Goal: Task Accomplishment & Management: Use online tool/utility

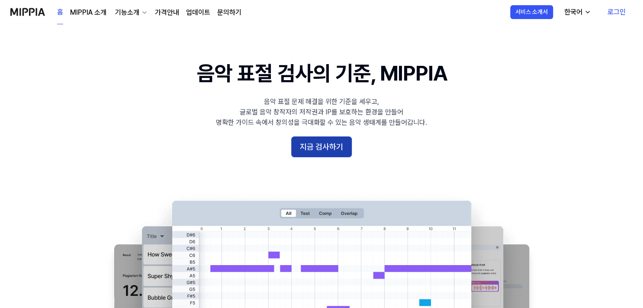
click at [337, 139] on button "지금 검사하기" at bounding box center [321, 146] width 61 height 21
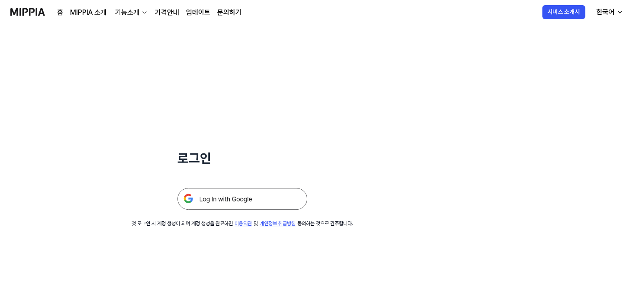
click at [282, 206] on img at bounding box center [242, 199] width 130 height 22
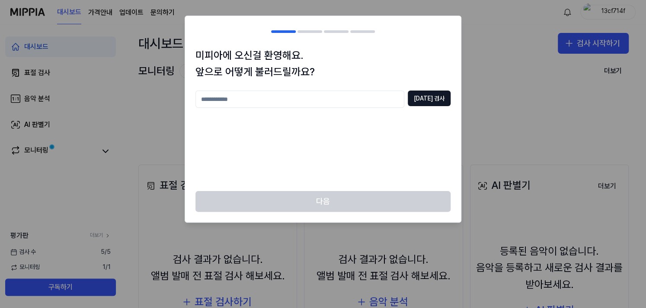
click at [371, 94] on input "text" at bounding box center [300, 98] width 209 height 17
type input "*"
click at [435, 103] on button "[DATE] 검사" at bounding box center [429, 98] width 43 height 16
click at [199, 100] on input "**" at bounding box center [300, 98] width 209 height 17
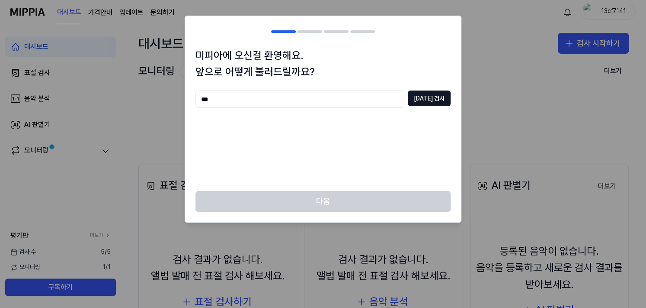
click at [440, 90] on div "미피아에 오신걸 환영해요. 앞으로 어떻게 불러드릴까요? *** [DATE] 검사" at bounding box center [323, 119] width 276 height 144
click at [436, 91] on button "[DATE] 검사" at bounding box center [429, 98] width 43 height 16
click at [208, 99] on input "***" at bounding box center [300, 98] width 209 height 17
type input "***"
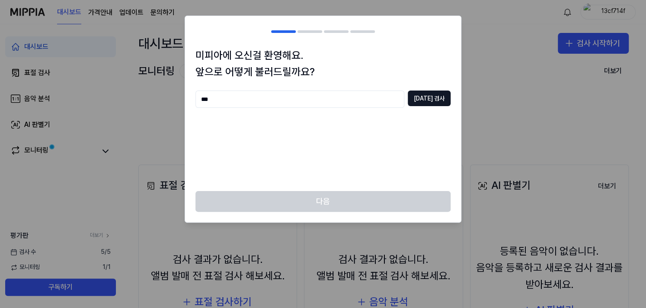
click at [456, 93] on div "미피아에 오신걸 환영해요. 앞으로 어떻게 불러드릴까요? *** [DATE] 검사" at bounding box center [323, 119] width 276 height 144
click at [431, 95] on button "[DATE] 검사" at bounding box center [429, 98] width 43 height 16
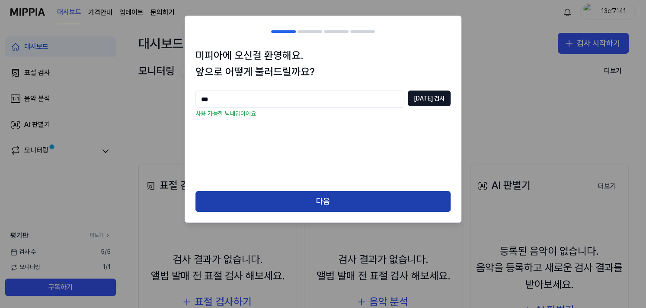
click at [271, 199] on button "다음" at bounding box center [323, 201] width 255 height 21
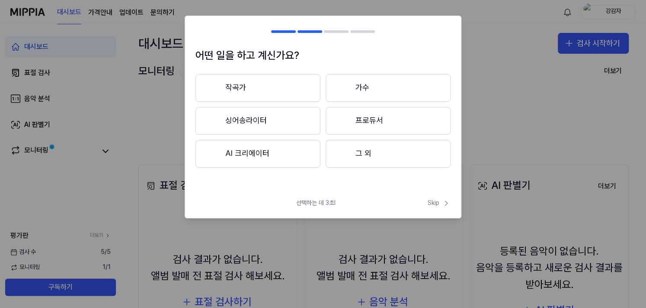
click at [381, 146] on button "그 외" at bounding box center [388, 154] width 125 height 28
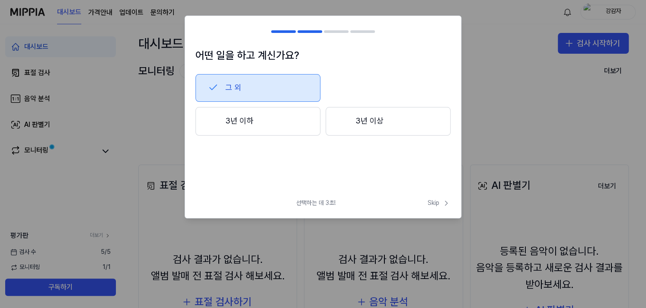
click at [300, 117] on button "3년 이하" at bounding box center [258, 121] width 125 height 29
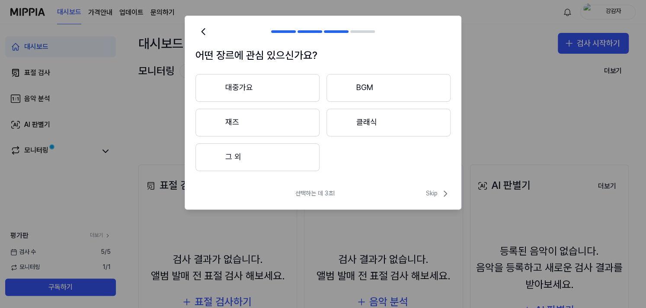
click at [308, 88] on button "대중가요" at bounding box center [258, 88] width 124 height 28
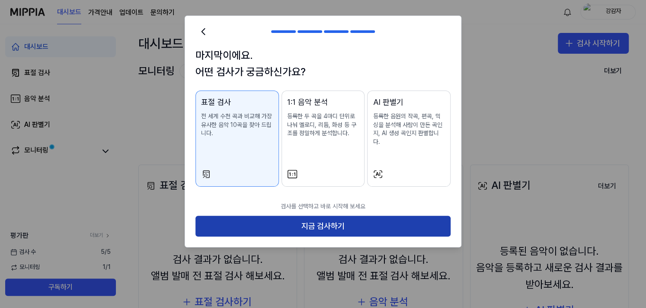
click at [354, 215] on button "지금 검사하기" at bounding box center [323, 225] width 255 height 21
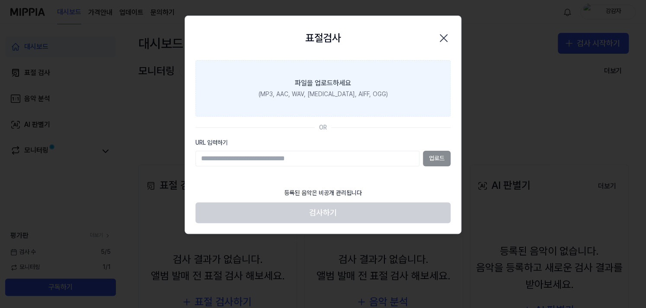
click at [326, 103] on label "파일을 업로드하세요 (MP3, AAC, WAV, [MEDICAL_DATA], AIFF, OGG)" at bounding box center [323, 88] width 255 height 56
click at [0, 0] on input "파일을 업로드하세요 (MP3, AAC, WAV, [MEDICAL_DATA], AIFF, OGG)" at bounding box center [0, 0] width 0 height 0
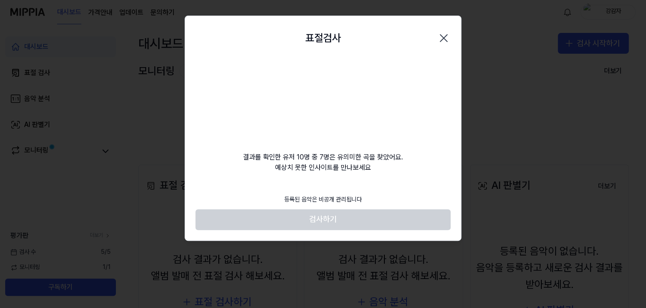
click at [348, 160] on div "결과를 확인한 유저 10명 중 7명은 유의미한 곡을 찾았어요. 예상치 못한 인사이트를 만나보세요" at bounding box center [323, 116] width 276 height 112
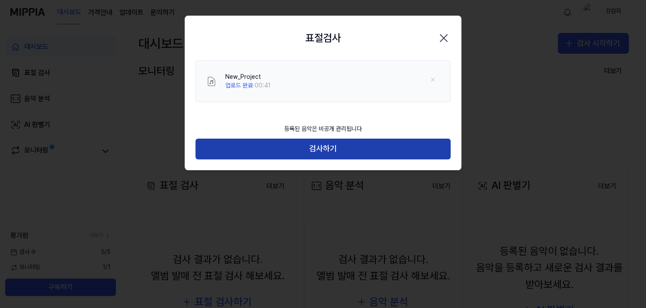
click at [315, 150] on button "검사하기" at bounding box center [323, 148] width 255 height 21
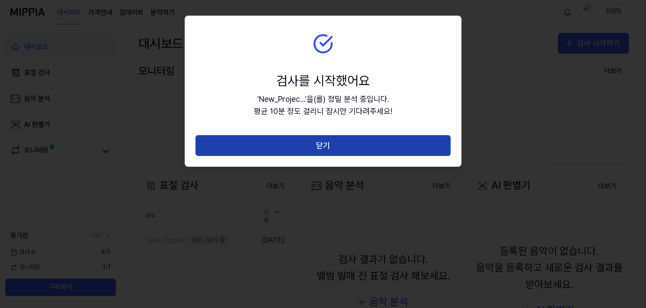
click at [353, 141] on button "닫기" at bounding box center [323, 145] width 255 height 21
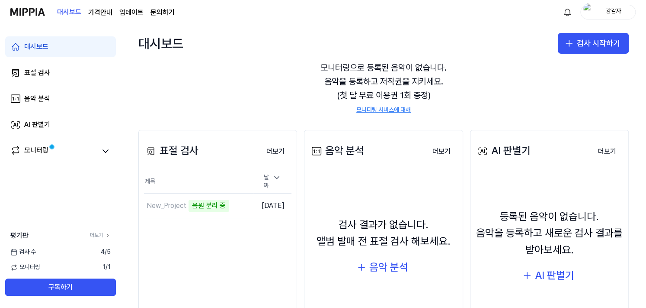
scroll to position [87, 0]
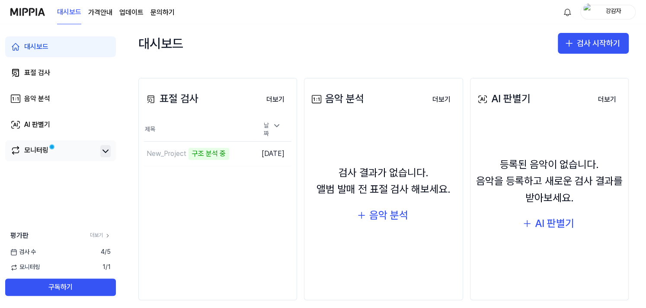
click at [108, 152] on icon at bounding box center [105, 151] width 10 height 10
click at [106, 153] on icon at bounding box center [105, 151] width 10 height 10
click at [83, 154] on link "모니터링" at bounding box center [53, 151] width 87 height 12
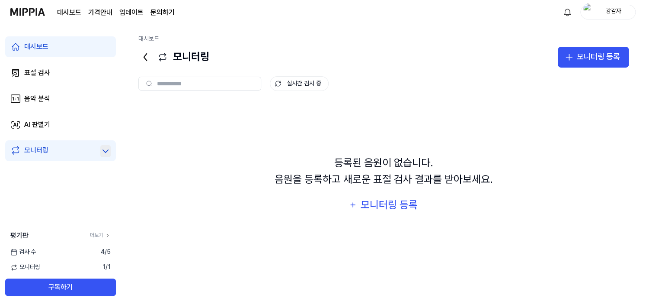
click at [362, 188] on div "등록된 음원이 없습니다. 음원을 등록하고 새로운 표절 검사 결과를 받아보세요. 모니터링 등록" at bounding box center [383, 185] width 491 height 166
click at [16, 76] on icon at bounding box center [15, 72] width 10 height 10
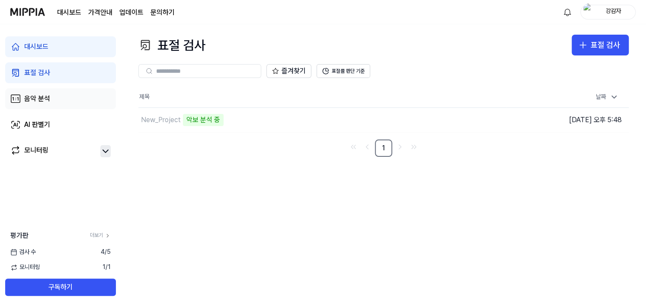
click at [32, 102] on div "음악 분석" at bounding box center [37, 98] width 26 height 10
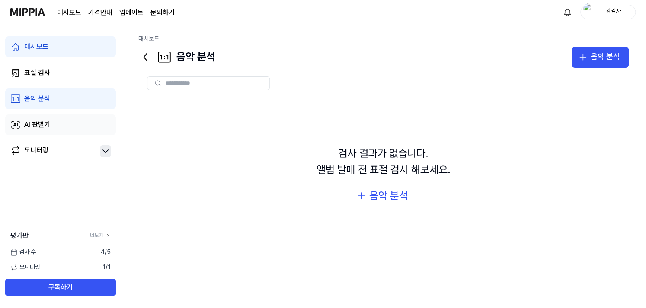
click at [52, 126] on link "AI 판별기" at bounding box center [60, 124] width 111 height 21
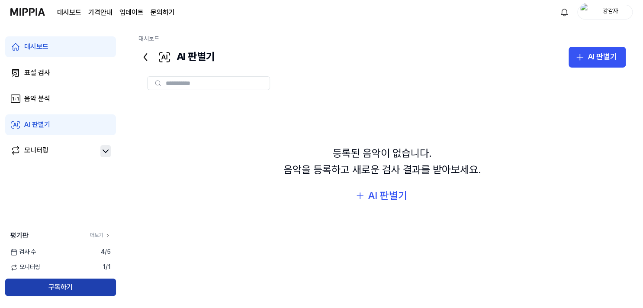
click at [82, 286] on button "구독하기" at bounding box center [60, 286] width 111 height 17
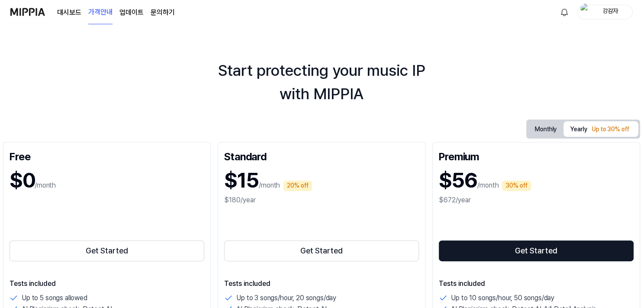
click at [545, 134] on button "Monthly" at bounding box center [545, 128] width 35 height 13
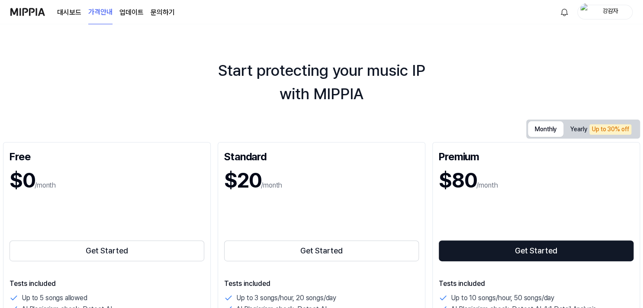
click at [580, 134] on button "Yearly Up to 30% off" at bounding box center [600, 129] width 75 height 15
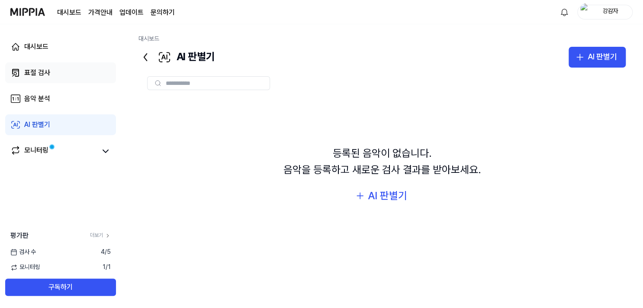
click at [40, 71] on div "표절 검사" at bounding box center [37, 72] width 26 height 10
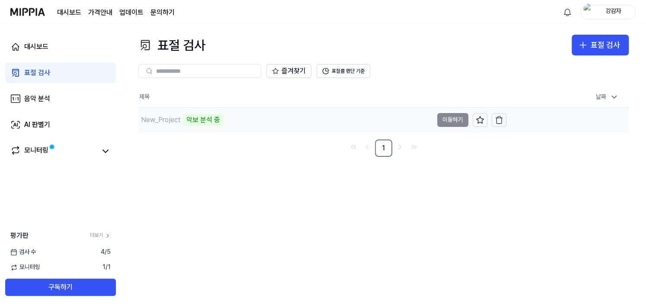
click at [446, 123] on td "New_Project 악보 분석 중 이동하기" at bounding box center [322, 120] width 368 height 24
click at [547, 122] on td "[DATE] 오후 5:48" at bounding box center [568, 119] width 123 height 25
click at [299, 188] on div "표절 검사 표절 검사 표절 검사 음악 분석 AI 판별기 즐겨찾기 표절률 판단 기준 제목 날짜 New_Project 악보 분석 중 이동하기 [D…" at bounding box center [383, 165] width 525 height 283
click at [450, 125] on button "이동하기" at bounding box center [452, 120] width 31 height 14
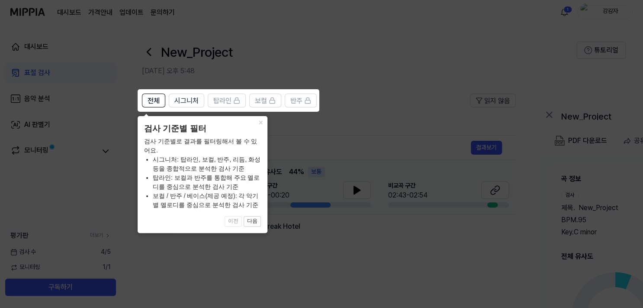
click at [255, 136] on div "× 검사 기준별 필터 검사 기준별로 결과를 필터링해서 볼 수 있어요. 시그니처: 탑라인, 보컬, 반주, 리듬, 화성 등을 종합적으로 분석한 검…" at bounding box center [203, 174] width 130 height 117
click at [259, 224] on button "다음" at bounding box center [252, 221] width 17 height 10
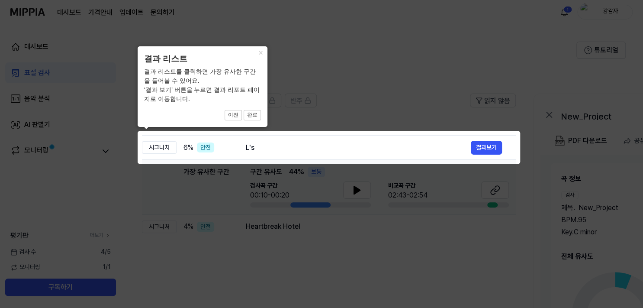
click at [194, 72] on div "결과 리스트를 클릭하면 가장 유사한 구간을 들어볼 수 있어요. ‘결과 보기’ 버튼을 누르면 결과 리포트 페이지로 이동합니다." at bounding box center [202, 85] width 117 height 36
click at [197, 84] on div "결과 리스트를 클릭하면 가장 유사한 구간을 들어볼 수 있어요. ‘결과 보기’ 버튼을 누르면 결과 리포트 페이지로 이동합니다." at bounding box center [202, 85] width 117 height 36
click at [261, 48] on button "×" at bounding box center [261, 52] width 14 height 12
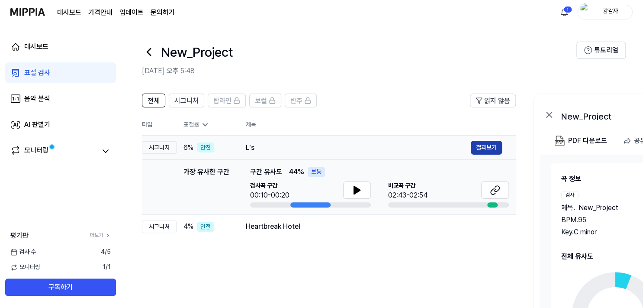
click at [480, 147] on button "결과보기" at bounding box center [486, 148] width 31 height 14
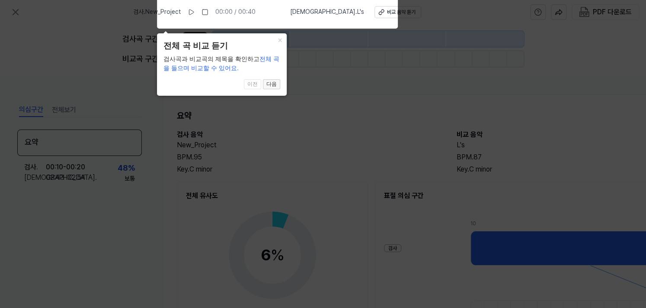
click at [275, 84] on button "다음" at bounding box center [271, 84] width 17 height 10
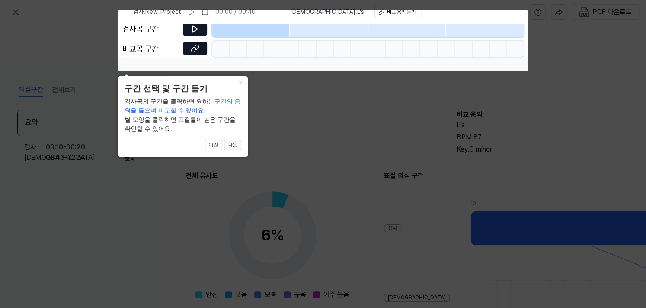
click at [234, 141] on button "다음" at bounding box center [232, 145] width 17 height 10
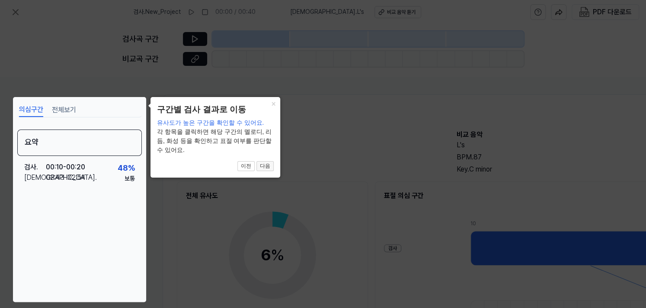
click at [270, 165] on button "다음" at bounding box center [265, 166] width 17 height 10
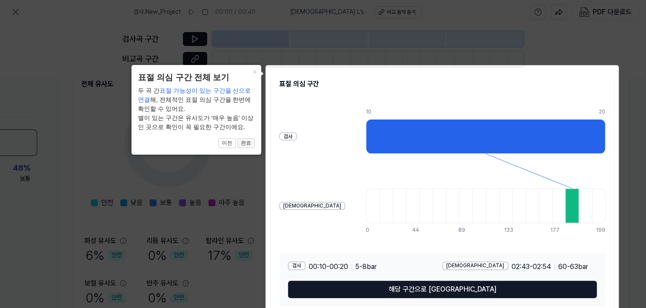
click at [249, 141] on button "완료" at bounding box center [246, 143] width 17 height 10
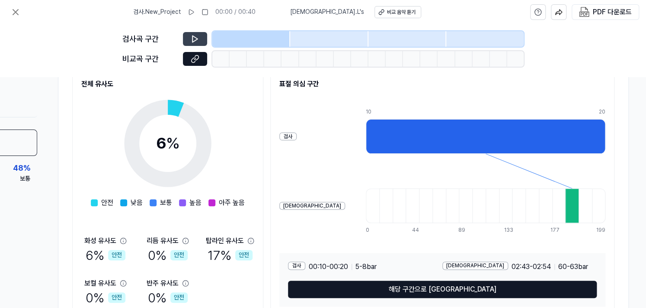
click at [188, 34] on button at bounding box center [195, 39] width 24 height 14
click at [194, 39] on icon at bounding box center [195, 39] width 9 height 9
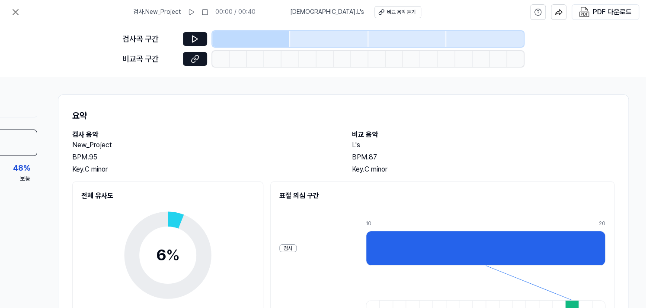
scroll to position [43, 105]
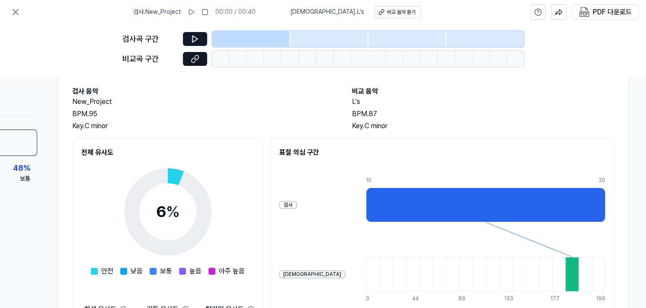
click at [99, 128] on div "Key. C minor" at bounding box center [203, 126] width 263 height 10
click at [192, 106] on h2 "New_Project" at bounding box center [203, 101] width 263 height 10
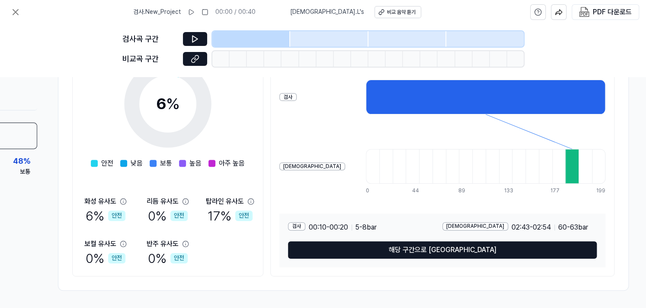
scroll to position [154, 105]
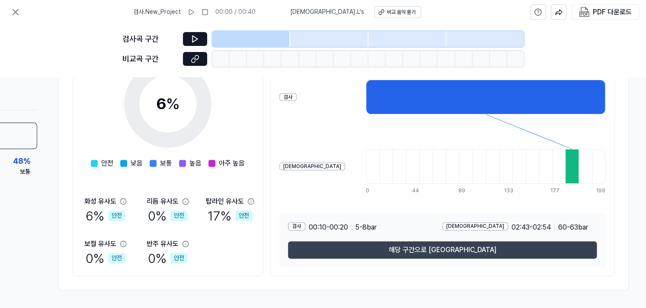
click at [406, 244] on button "해당 구간으로 [GEOGRAPHIC_DATA]" at bounding box center [442, 249] width 309 height 17
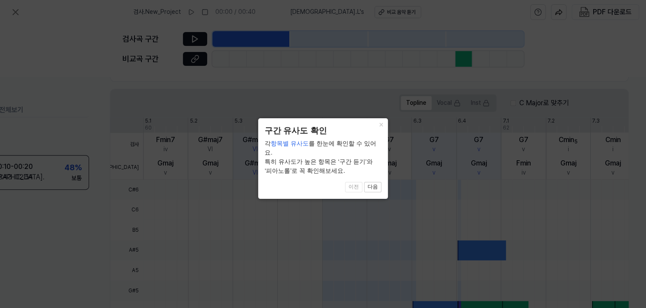
scroll to position [288, 56]
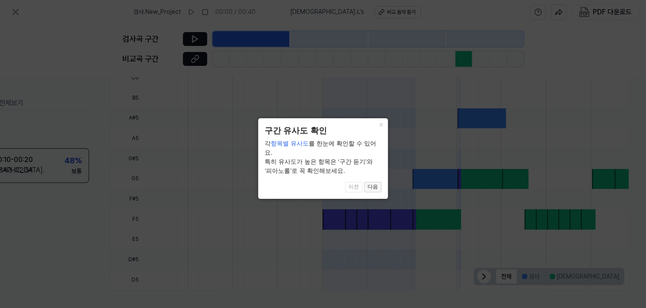
click at [372, 182] on button "다음" at bounding box center [372, 187] width 17 height 10
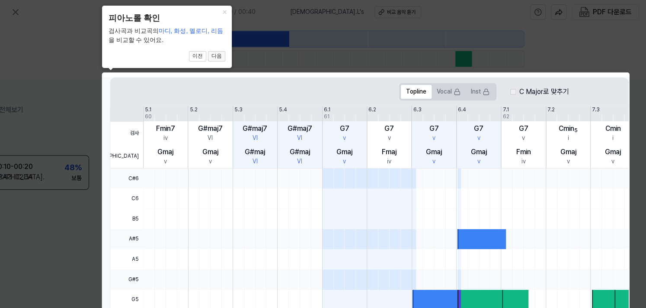
click at [219, 56] on button "다음" at bounding box center [216, 56] width 17 height 10
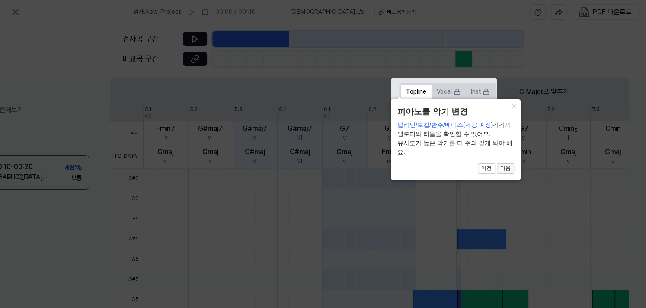
click at [510, 163] on button "다음" at bounding box center [505, 168] width 17 height 10
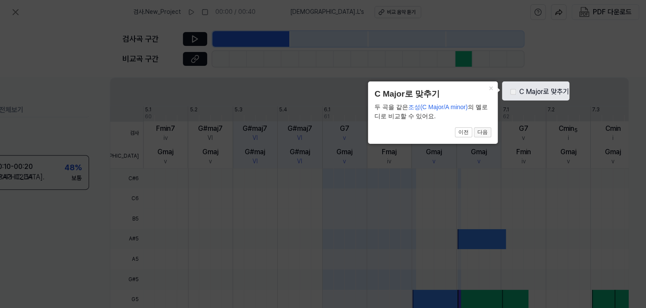
click at [485, 129] on button "다음" at bounding box center [482, 132] width 17 height 10
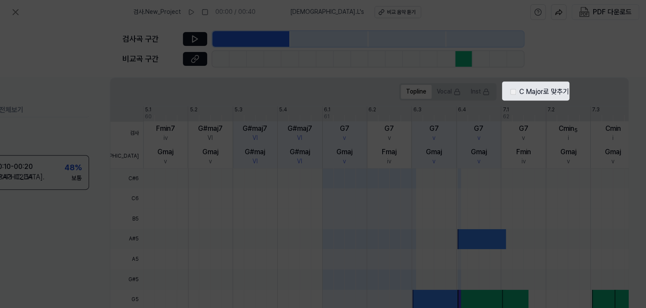
scroll to position [288, 56]
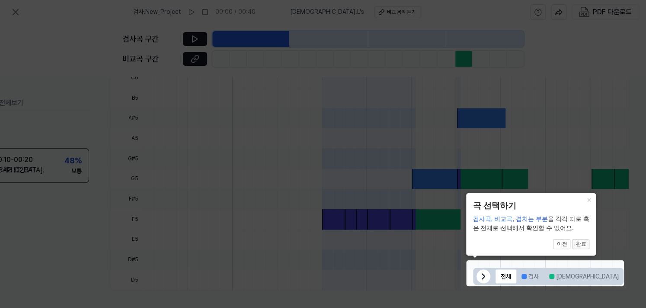
click at [578, 242] on button "완료" at bounding box center [580, 244] width 17 height 10
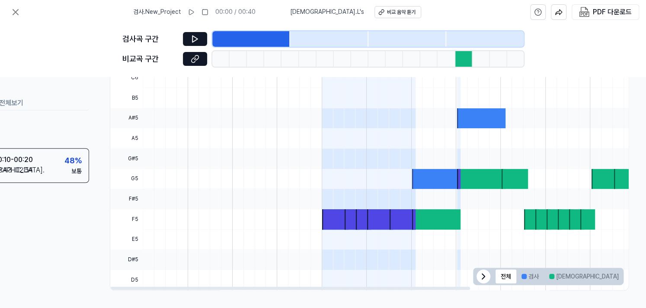
click at [624, 276] on button "겹치는 부분" at bounding box center [646, 276] width 45 height 14
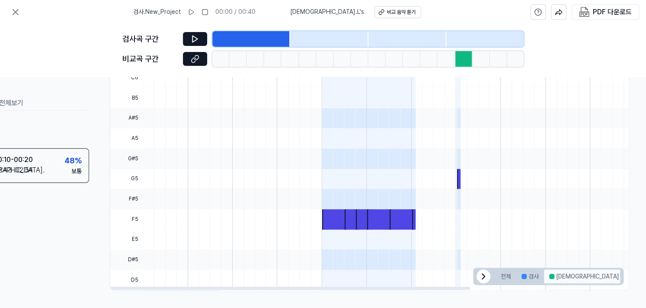
click at [561, 273] on button "[DEMOGRAPHIC_DATA]" at bounding box center [584, 276] width 80 height 14
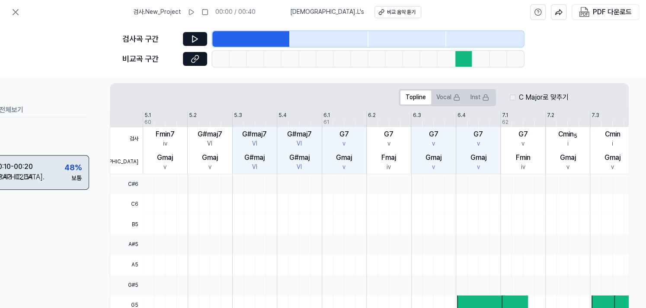
scroll to position [216, 56]
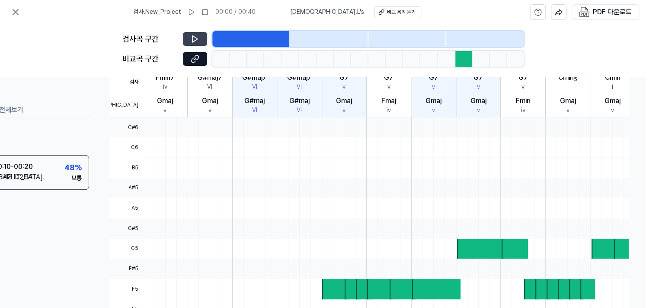
click at [203, 35] on button at bounding box center [195, 39] width 24 height 14
click at [282, 39] on div at bounding box center [251, 39] width 78 height 16
click at [322, 39] on div at bounding box center [329, 39] width 78 height 16
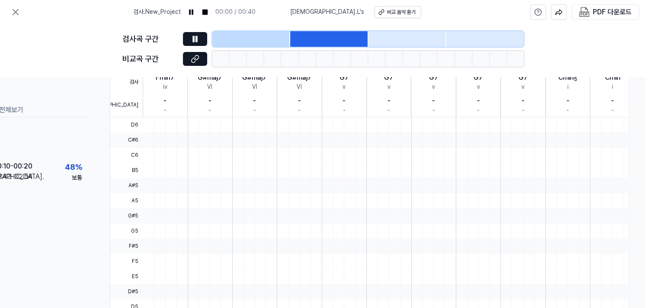
click at [220, 44] on div at bounding box center [251, 39] width 78 height 16
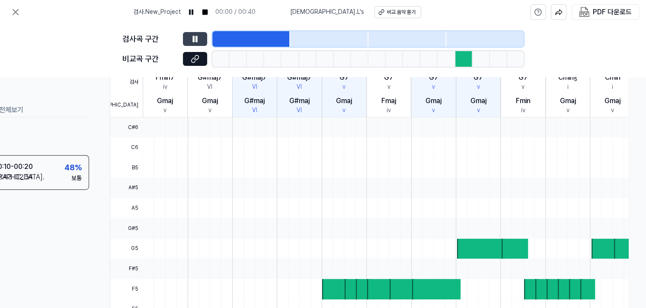
click at [201, 40] on button at bounding box center [195, 39] width 24 height 14
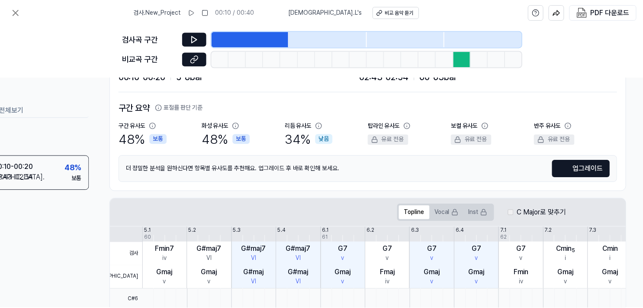
scroll to position [0, 56]
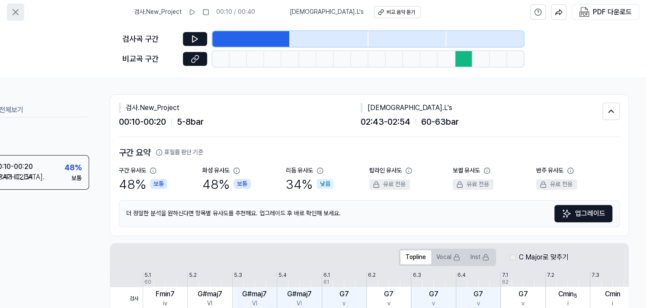
click at [16, 14] on icon at bounding box center [15, 12] width 10 height 10
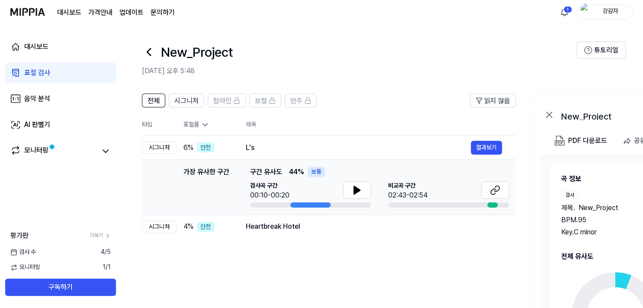
click at [549, 114] on icon at bounding box center [548, 114] width 5 height 5
click at [550, 114] on icon at bounding box center [549, 114] width 10 height 10
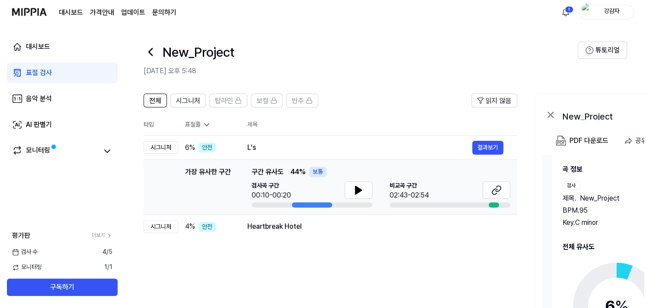
scroll to position [14, 0]
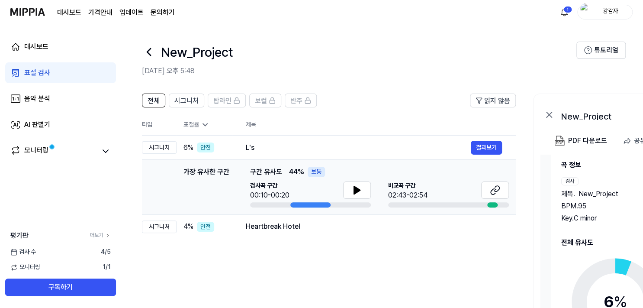
click at [411, 173] on div "가장 유사한 구간 구간 유사도 44 % 보통" at bounding box center [379, 172] width 259 height 10
click at [505, 186] on button at bounding box center [495, 189] width 28 height 17
click at [368, 188] on button at bounding box center [357, 189] width 28 height 17
click at [353, 190] on icon at bounding box center [357, 190] width 10 height 10
click at [104, 143] on div "모니터링" at bounding box center [60, 150] width 111 height 21
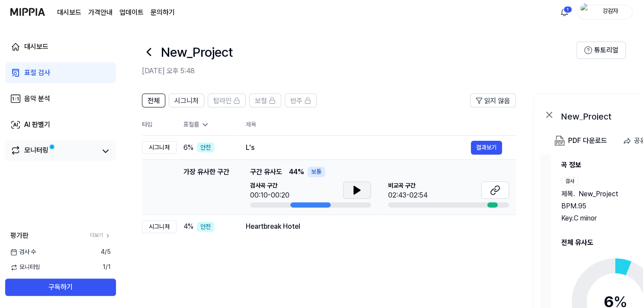
click at [47, 145] on div "모니터링" at bounding box center [60, 150] width 111 height 21
click at [54, 76] on link "표절 검사" at bounding box center [60, 72] width 111 height 21
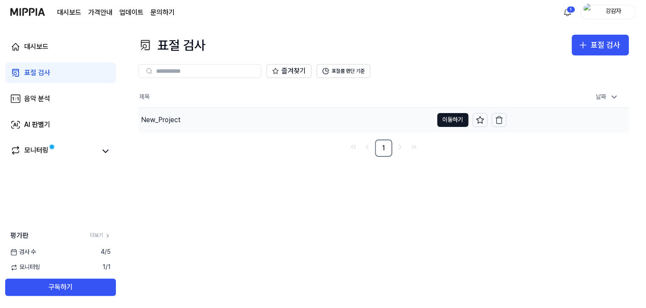
click at [199, 124] on div "New_Project" at bounding box center [285, 120] width 295 height 24
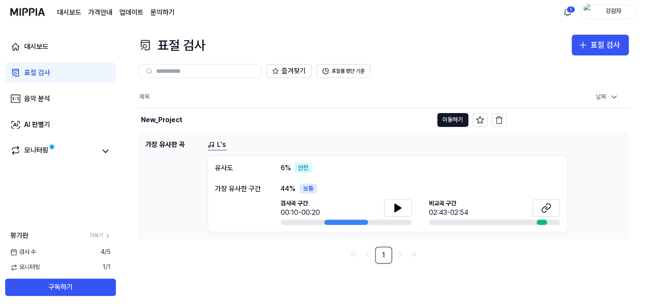
click at [24, 71] on div "표절 검사" at bounding box center [37, 72] width 26 height 10
click at [211, 142] on icon at bounding box center [211, 144] width 3 height 4
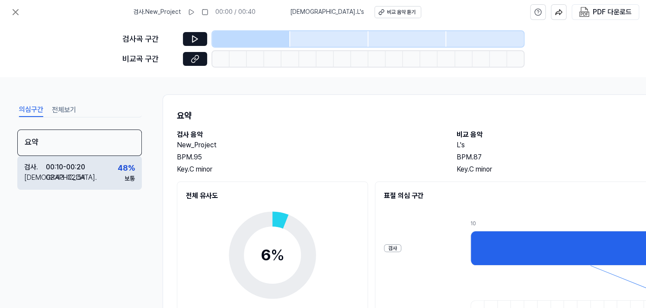
click at [90, 162] on div "검사 . 00:10 - 00:20 비교 . 02:43 - 02:54 48 % 보통" at bounding box center [79, 173] width 125 height 34
